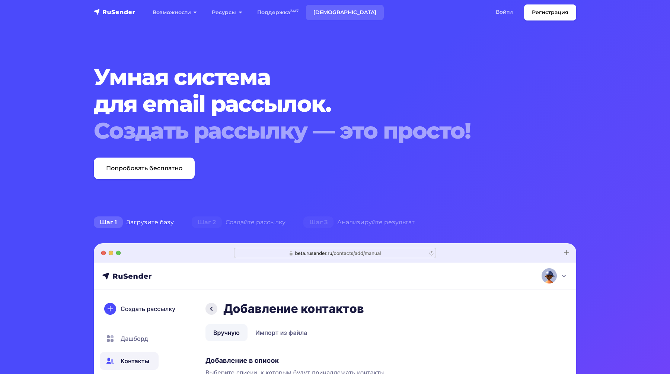
click at [329, 6] on link "[DEMOGRAPHIC_DATA]" at bounding box center [345, 12] width 78 height 15
